Goal: Task Accomplishment & Management: Manage account settings

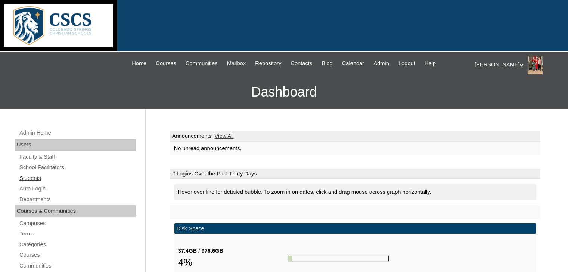
click at [28, 176] on link "Students" at bounding box center [77, 178] width 117 height 9
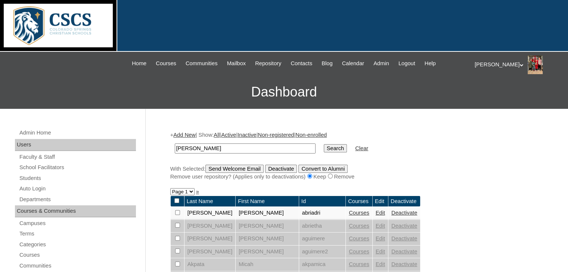
type input "josie"
click at [324, 144] on input "Search" at bounding box center [335, 148] width 23 height 8
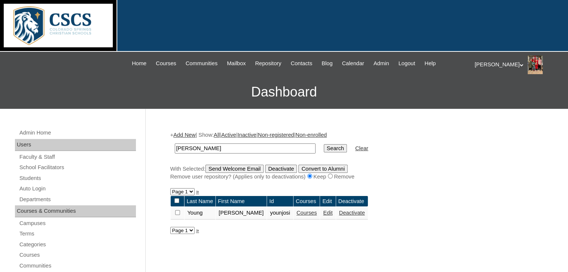
click at [296, 213] on link "Courses" at bounding box center [306, 213] width 21 height 6
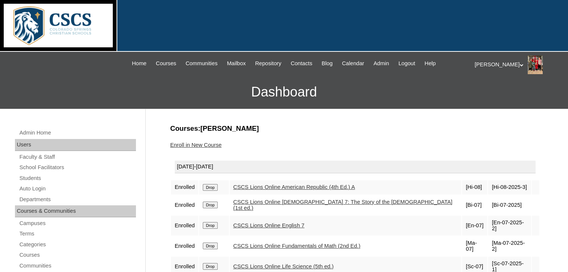
click at [214, 191] on input "Drop" at bounding box center [210, 187] width 15 height 7
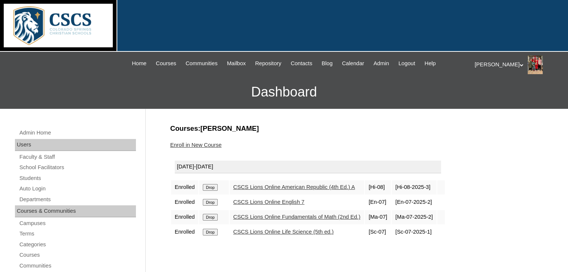
click at [183, 144] on link "Enroll in New Course" at bounding box center [196, 145] width 52 height 6
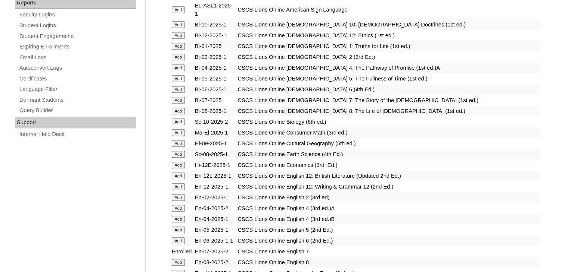
scroll to position [448, 0]
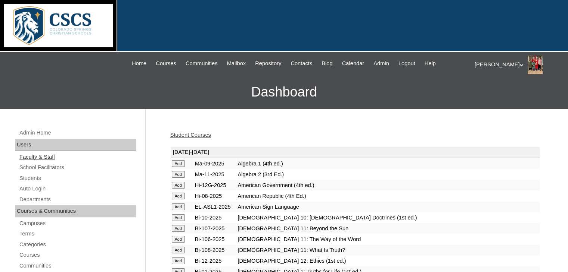
click at [34, 156] on link "Faculty & Staff" at bounding box center [77, 157] width 117 height 9
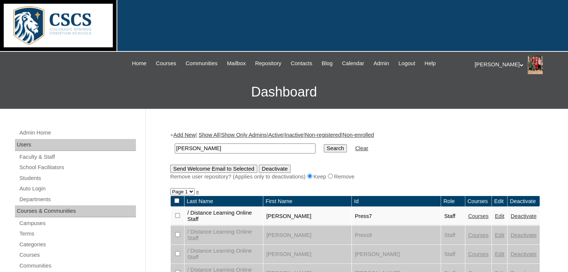
type input "[PERSON_NAME]"
click at [324, 145] on input "Search" at bounding box center [335, 148] width 23 height 8
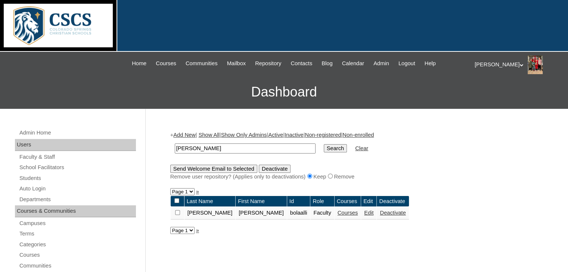
click at [337, 215] on link "Courses" at bounding box center [347, 213] width 21 height 6
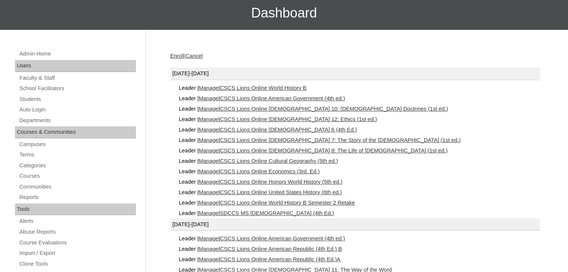
scroll to position [75, 0]
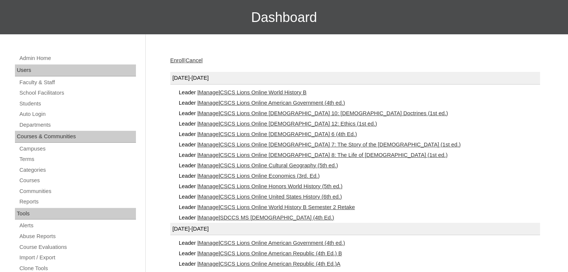
click at [216, 215] on link "Manage" at bounding box center [209, 218] width 20 height 6
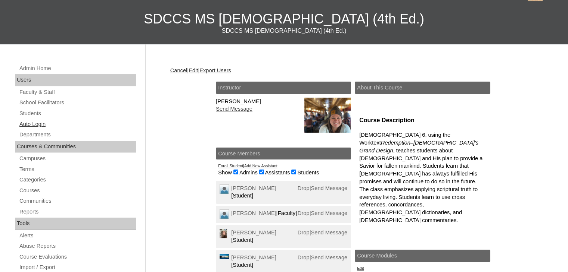
scroll to position [112, 0]
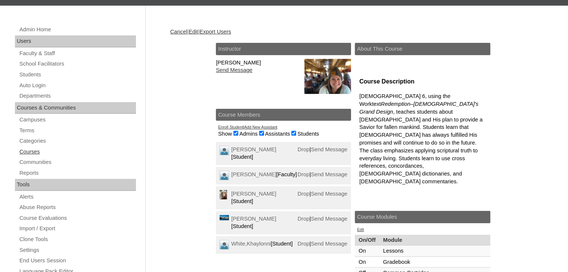
click at [23, 152] on link "Courses" at bounding box center [77, 151] width 117 height 9
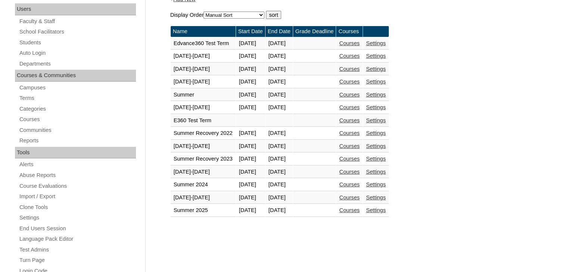
scroll to position [224, 0]
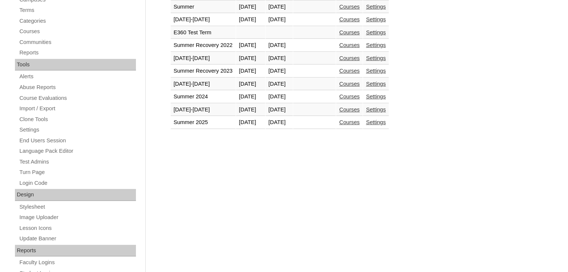
click at [359, 107] on link "Courses" at bounding box center [349, 110] width 21 height 6
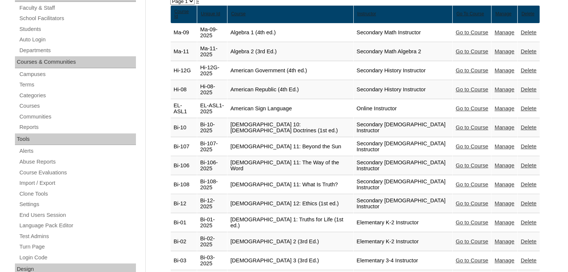
scroll to position [75, 0]
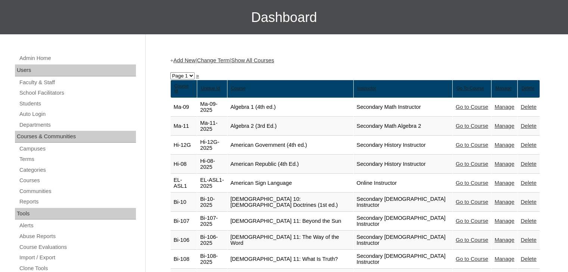
click at [272, 59] on link "Show All Courses" at bounding box center [252, 60] width 43 height 6
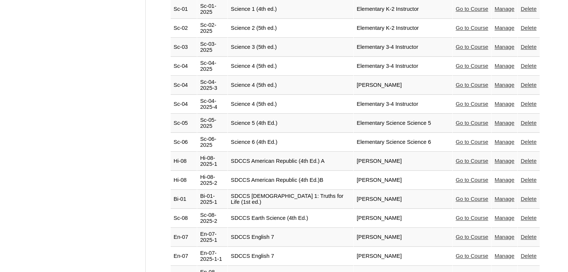
scroll to position [3434, 0]
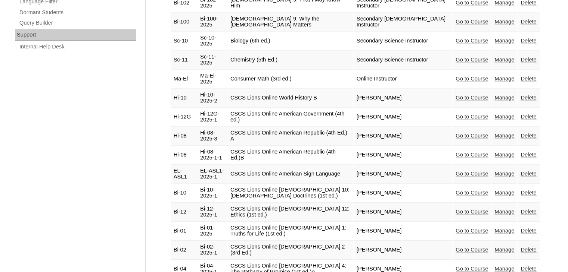
scroll to position [634, 0]
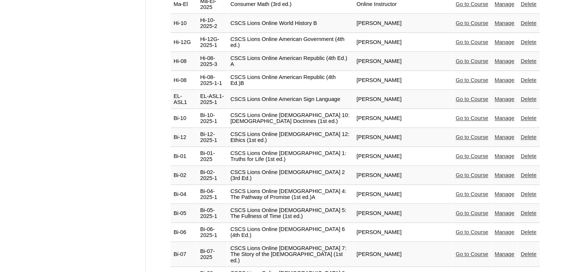
click at [473, 252] on link "Go to Course" at bounding box center [471, 255] width 32 height 6
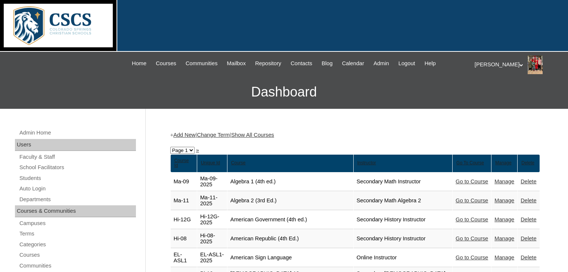
scroll to position [634, 0]
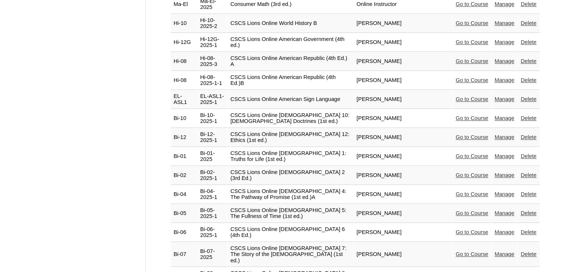
click at [505, 252] on link "Manage" at bounding box center [504, 255] width 20 height 6
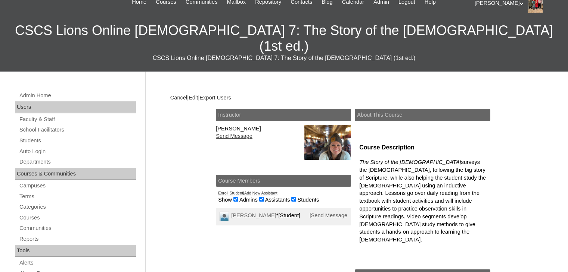
scroll to position [75, 0]
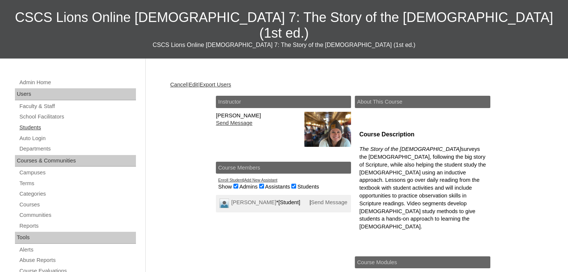
click at [37, 123] on link "Students" at bounding box center [77, 127] width 117 height 9
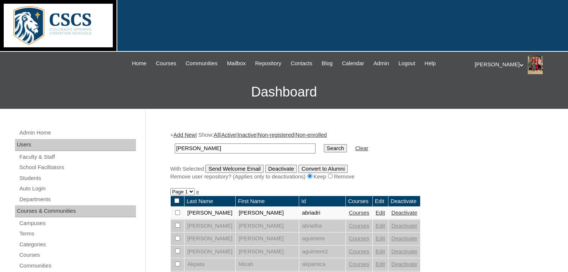
drag, startPoint x: 204, startPoint y: 148, endPoint x: 178, endPoint y: 145, distance: 26.3
click at [178, 145] on input "[PERSON_NAME]" at bounding box center [245, 149] width 141 height 10
type input "b"
type input "o"
type input "young"
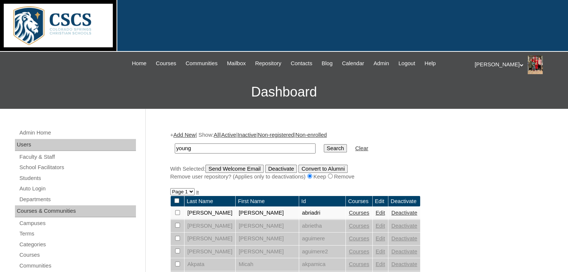
click at [324, 144] on input "Search" at bounding box center [335, 148] width 23 height 8
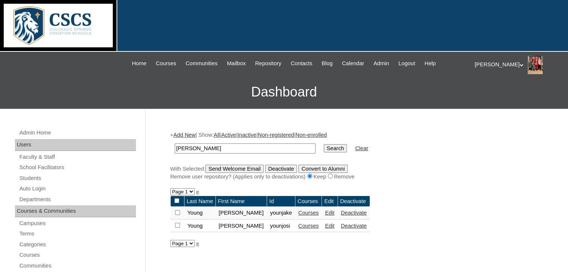
click at [298, 226] on link "Courses" at bounding box center [308, 226] width 21 height 6
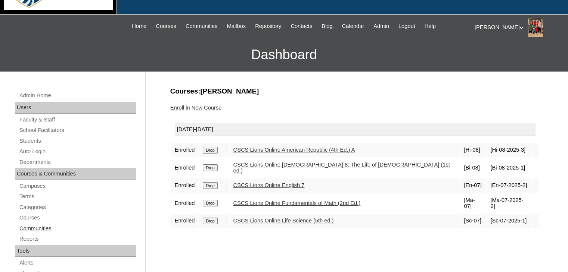
scroll to position [75, 0]
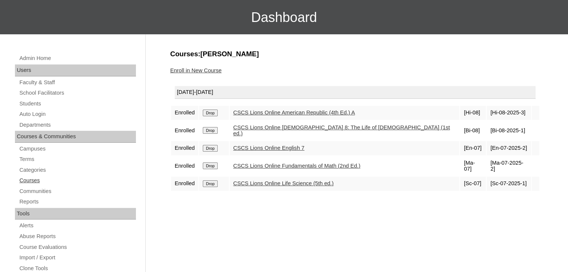
click at [30, 178] on link "Courses" at bounding box center [77, 180] width 117 height 9
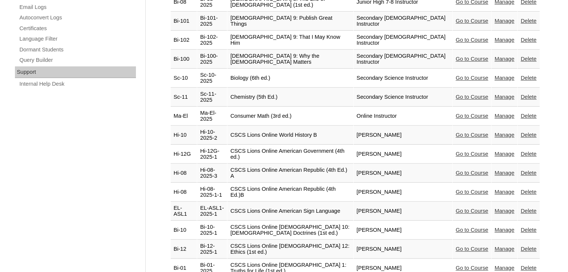
scroll to position [672, 0]
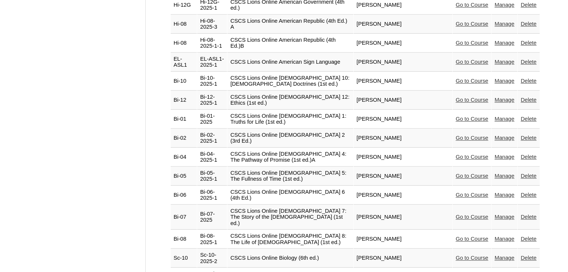
click at [495, 214] on link "Manage" at bounding box center [504, 217] width 20 height 6
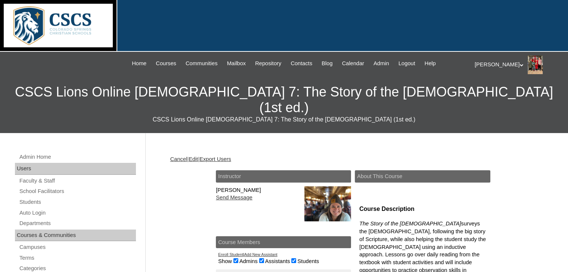
click at [198, 156] on link "Edit" at bounding box center [192, 159] width 9 height 6
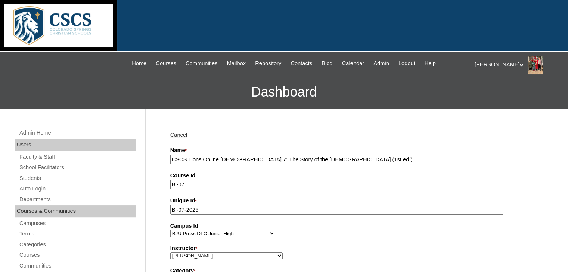
scroll to position [37, 0]
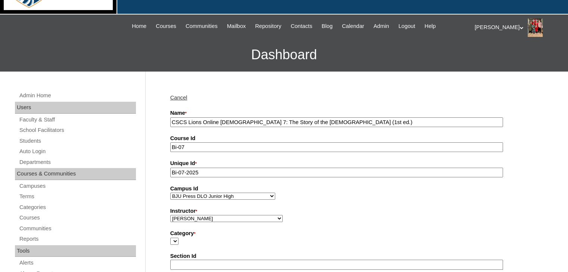
drag, startPoint x: 218, startPoint y: 121, endPoint x: 162, endPoint y: 123, distance: 56.0
drag, startPoint x: 209, startPoint y: 121, endPoint x: 191, endPoint y: 121, distance: 17.5
click at [191, 121] on input "SDCCS Bible 7: The Story of the Old Testament (1st ed.)" at bounding box center [336, 123] width 333 height 10
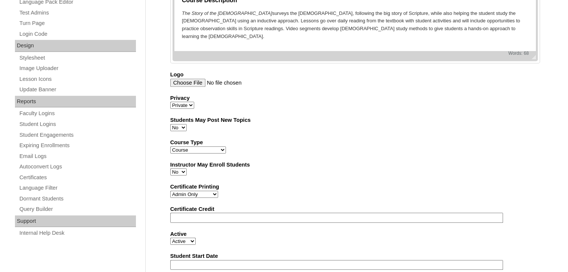
scroll to position [471, 0]
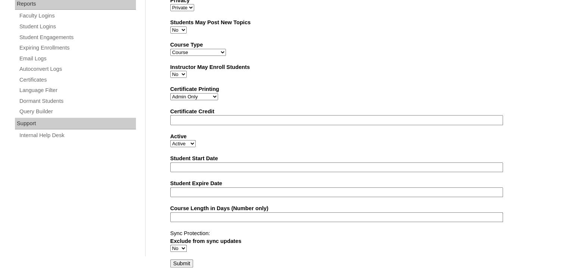
type input "SDCCS MS [DEMOGRAPHIC_DATA] The Story of the [DEMOGRAPHIC_DATA] (1st ed.)"
click at [184, 262] on input "Submit" at bounding box center [181, 264] width 23 height 8
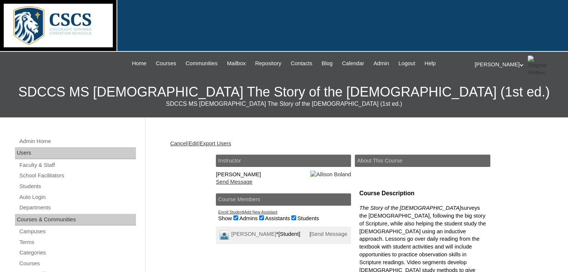
scroll to position [75, 0]
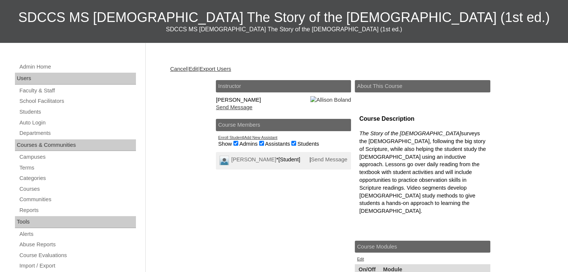
click at [245, 163] on link "Young,Josie" at bounding box center [253, 160] width 45 height 6
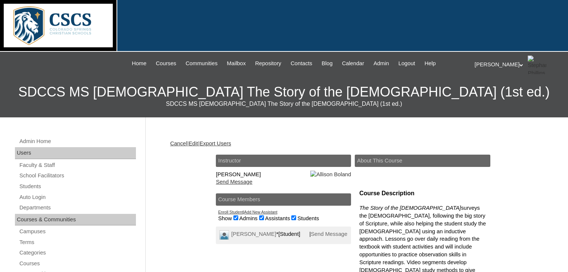
scroll to position [75, 0]
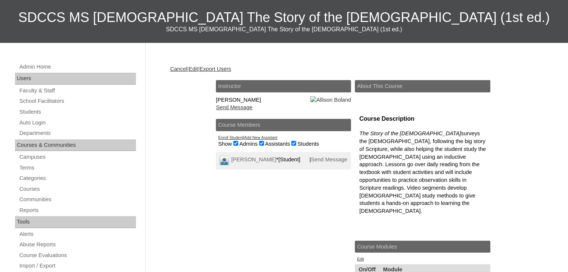
click at [232, 140] on link "Enroll Student" at bounding box center [230, 137] width 25 height 4
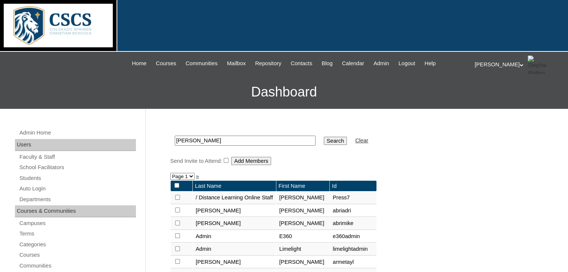
drag, startPoint x: 200, startPoint y: 137, endPoint x: 148, endPoint y: 134, distance: 52.0
type input "white"
click at [324, 137] on input "Search" at bounding box center [335, 141] width 23 height 8
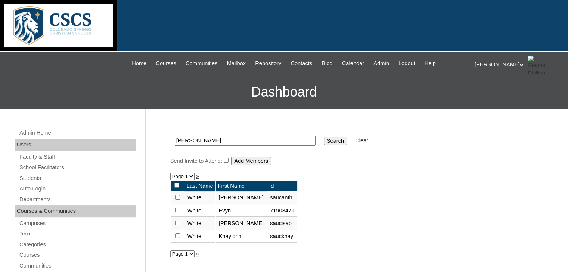
click at [177, 200] on input "checkbox" at bounding box center [177, 197] width 5 height 5
checkbox input "true"
click at [177, 200] on input "checkbox" at bounding box center [177, 197] width 5 height 5
checkbox input "true"
click at [178, 200] on input "checkbox" at bounding box center [177, 197] width 5 height 5
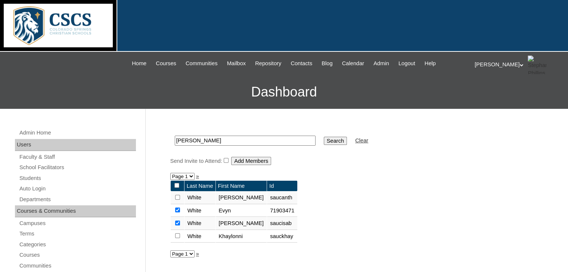
checkbox input "true"
click at [243, 159] on input "Add Members" at bounding box center [251, 161] width 40 height 8
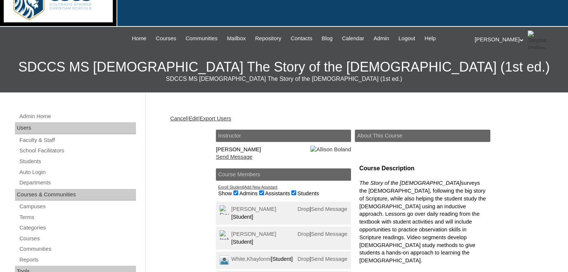
scroll to position [75, 0]
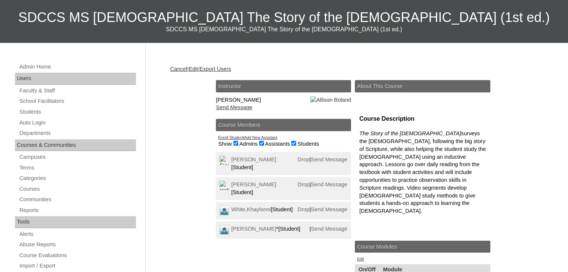
click at [229, 140] on link "Enroll Student" at bounding box center [230, 137] width 25 height 4
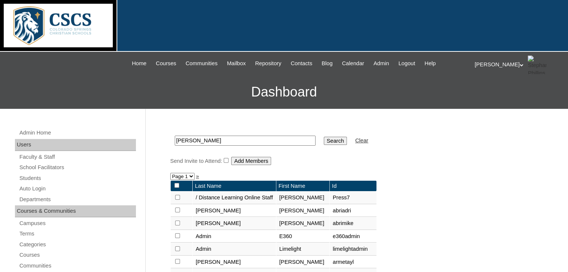
drag, startPoint x: 197, startPoint y: 142, endPoint x: 169, endPoint y: 142, distance: 28.4
type input "miller"
click at [324, 137] on input "Search" at bounding box center [335, 141] width 23 height 8
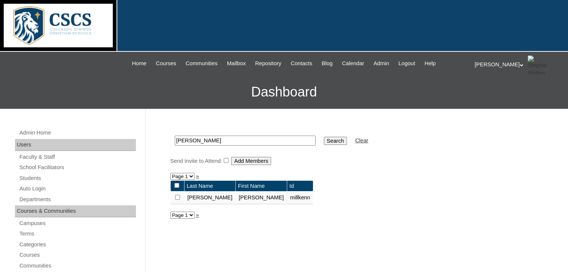
click at [178, 196] on input "checkbox" at bounding box center [177, 197] width 5 height 5
checkbox input "true"
click at [265, 159] on input "Add Members" at bounding box center [251, 161] width 40 height 8
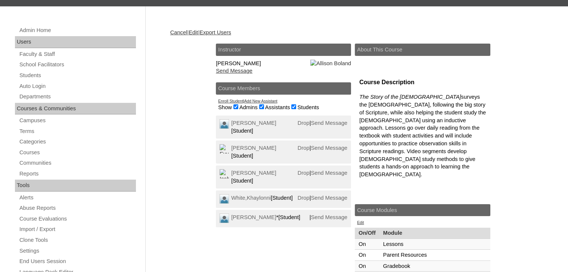
scroll to position [112, 0]
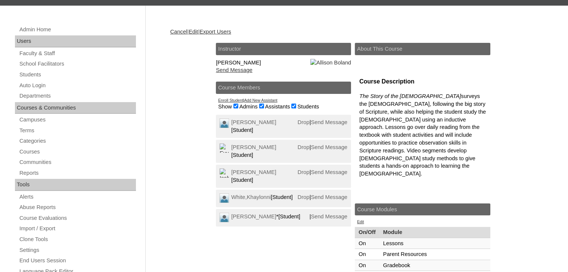
click at [249, 103] on link "Add New Assistant" at bounding box center [260, 100] width 33 height 4
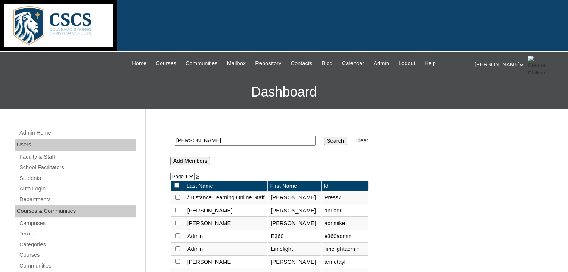
drag, startPoint x: 206, startPoint y: 138, endPoint x: 155, endPoint y: 136, distance: 50.8
type input "shields"
click at [324, 137] on input "Search" at bounding box center [335, 141] width 23 height 8
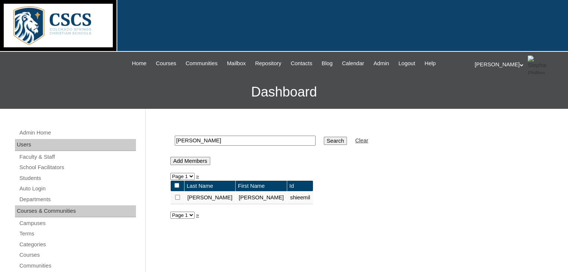
click at [179, 196] on input "checkbox" at bounding box center [177, 197] width 5 height 5
checkbox input "true"
click at [188, 160] on input "Add Members" at bounding box center [190, 161] width 40 height 8
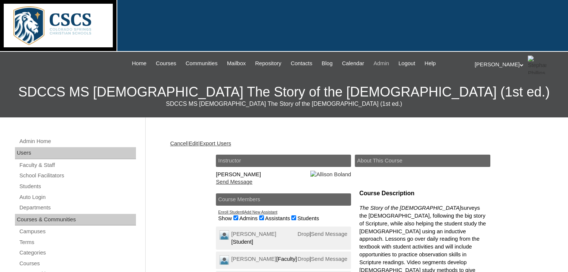
click at [383, 63] on span "Admin" at bounding box center [381, 63] width 16 height 9
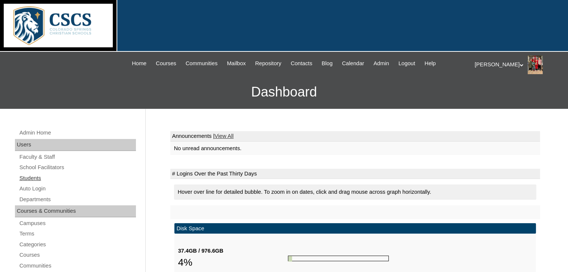
click at [34, 177] on link "Students" at bounding box center [77, 178] width 117 height 9
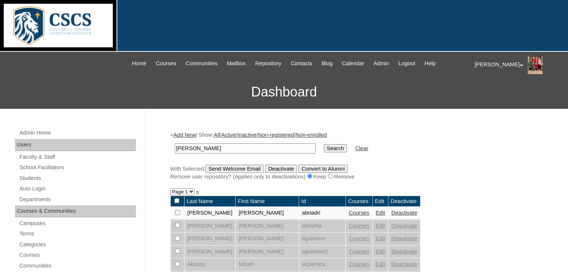
drag, startPoint x: 198, startPoint y: 148, endPoint x: 155, endPoint y: 140, distance: 43.3
type input "armes"
click at [324, 144] on input "Search" at bounding box center [335, 148] width 23 height 8
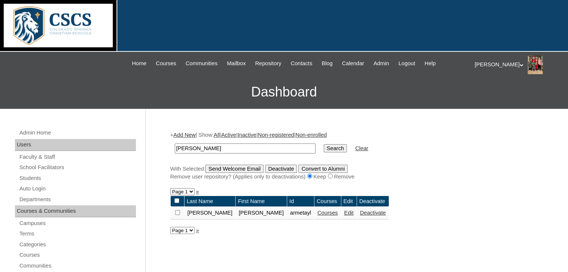
click at [344, 213] on link "Edit" at bounding box center [348, 213] width 9 height 6
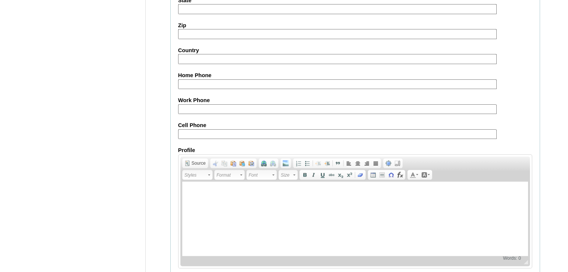
scroll to position [873, 0]
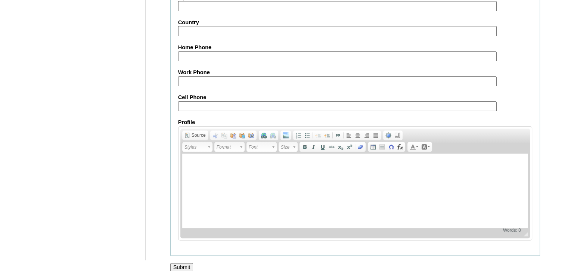
click at [184, 264] on input "Submit" at bounding box center [181, 268] width 23 height 8
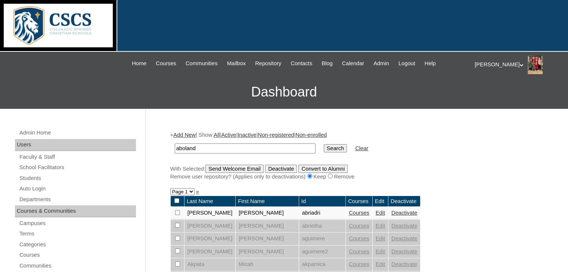
drag, startPoint x: 219, startPoint y: 147, endPoint x: 141, endPoint y: 147, distance: 78.0
type input "[PERSON_NAME]"
click at [324, 149] on input "Search" at bounding box center [335, 148] width 23 height 8
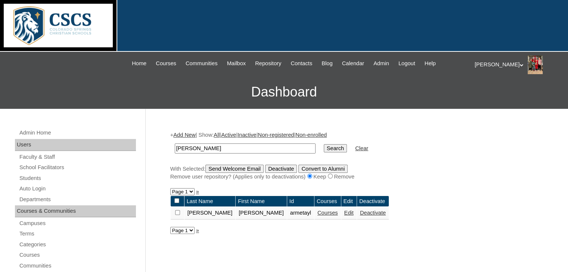
click at [175, 212] on input "checkbox" at bounding box center [177, 213] width 5 height 5
checkbox input "true"
click at [228, 166] on input "Send Welcome Email" at bounding box center [234, 169] width 58 height 8
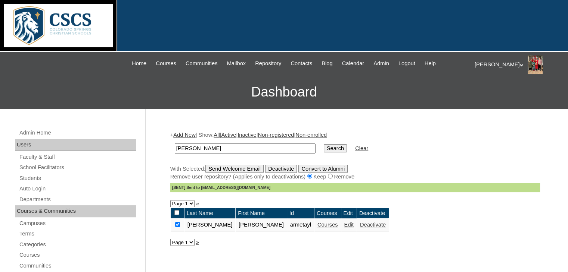
drag, startPoint x: 199, startPoint y: 148, endPoint x: 165, endPoint y: 148, distance: 34.0
type input "kara"
click at [324, 144] on input "Search" at bounding box center [335, 148] width 23 height 8
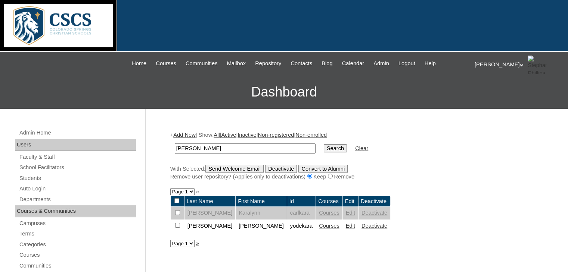
click at [346, 227] on link "Edit" at bounding box center [350, 226] width 9 height 6
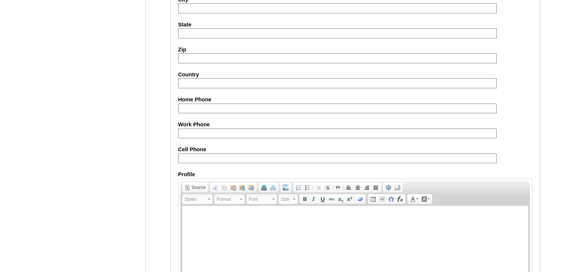
scroll to position [873, 0]
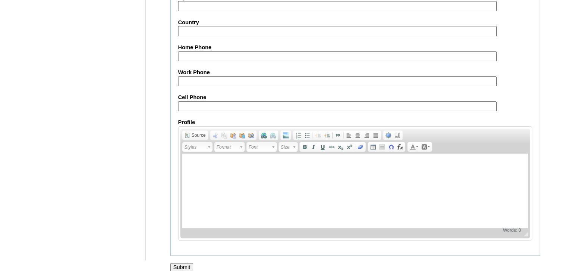
click at [176, 264] on input "Submit" at bounding box center [181, 268] width 23 height 8
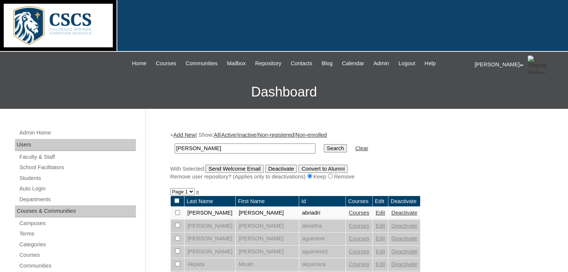
drag, startPoint x: 200, startPoint y: 149, endPoint x: 145, endPoint y: 142, distance: 55.0
type input "c"
type input "[PERSON_NAME]"
click at [324, 144] on input "Search" at bounding box center [335, 148] width 23 height 8
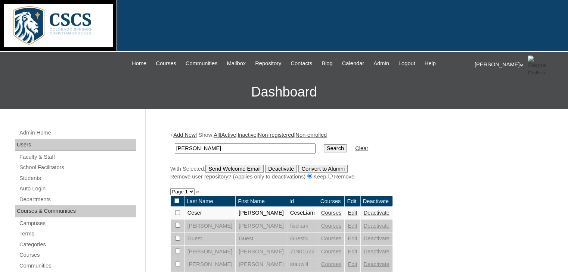
click at [347, 212] on link "Edit" at bounding box center [351, 213] width 9 height 6
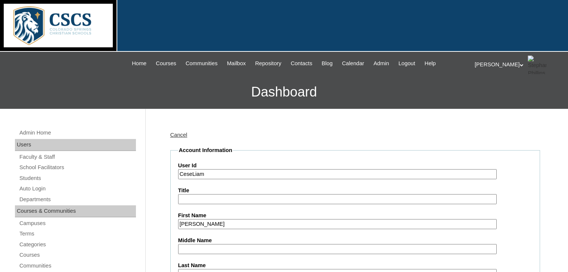
scroll to position [187, 0]
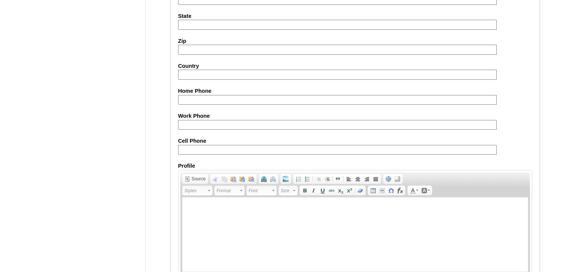
scroll to position [873, 0]
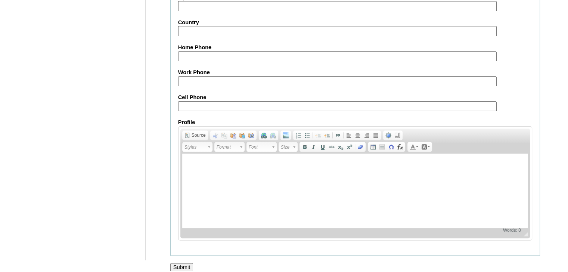
click at [187, 264] on input "Submit" at bounding box center [181, 268] width 23 height 8
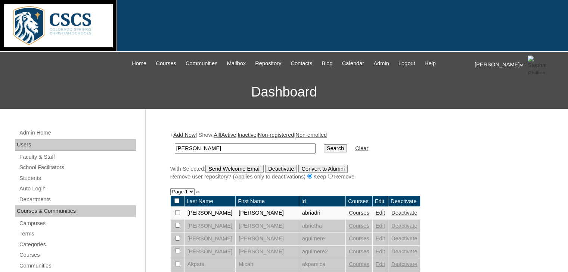
drag, startPoint x: 213, startPoint y: 144, endPoint x: 134, endPoint y: 143, distance: 79.5
type input "[PERSON_NAME]"
click at [324, 150] on input "Search" at bounding box center [335, 148] width 23 height 8
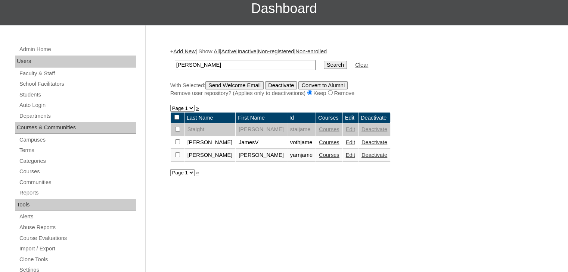
scroll to position [112, 0]
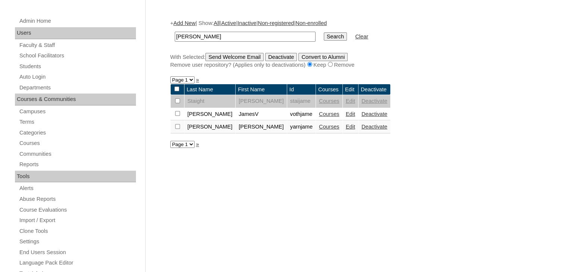
drag, startPoint x: 208, startPoint y: 34, endPoint x: 168, endPoint y: 37, distance: 40.4
click at [168, 37] on div "+ Add New | Show: All | Active | Inactive | Non-registered | Non-enrolled bolan…" at bounding box center [352, 262] width 373 height 500
type input "james"
click at [324, 32] on input "Search" at bounding box center [335, 36] width 23 height 8
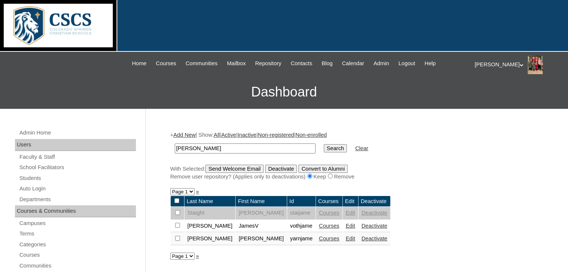
drag, startPoint x: 197, startPoint y: 145, endPoint x: 170, endPoint y: 145, distance: 26.9
click at [170, 145] on table "boland Search Clear" at bounding box center [271, 148] width 202 height 19
type input "amy"
click at [324, 144] on input "Search" at bounding box center [335, 148] width 23 height 8
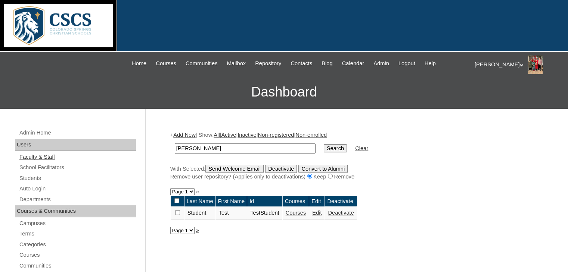
click at [39, 157] on link "Faculty & Staff" at bounding box center [77, 157] width 117 height 9
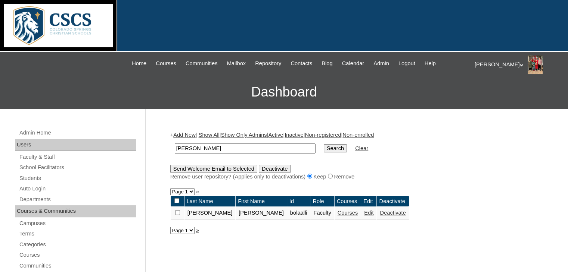
drag, startPoint x: 209, startPoint y: 148, endPoint x: 143, endPoint y: 149, distance: 65.7
type input "[PERSON_NAME]"
click at [324, 144] on input "Search" at bounding box center [335, 148] width 23 height 8
click at [371, 213] on link "Edit" at bounding box center [375, 213] width 9 height 6
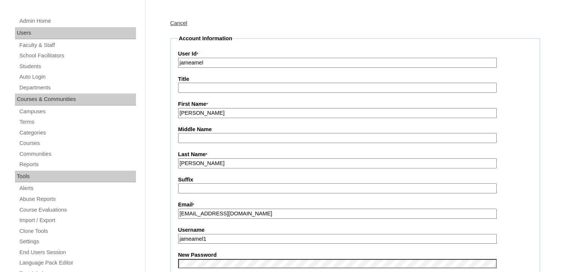
scroll to position [187, 0]
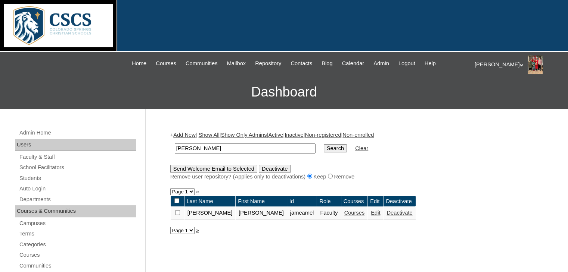
click at [344, 215] on link "Courses" at bounding box center [354, 213] width 21 height 6
